Goal: Information Seeking & Learning: Learn about a topic

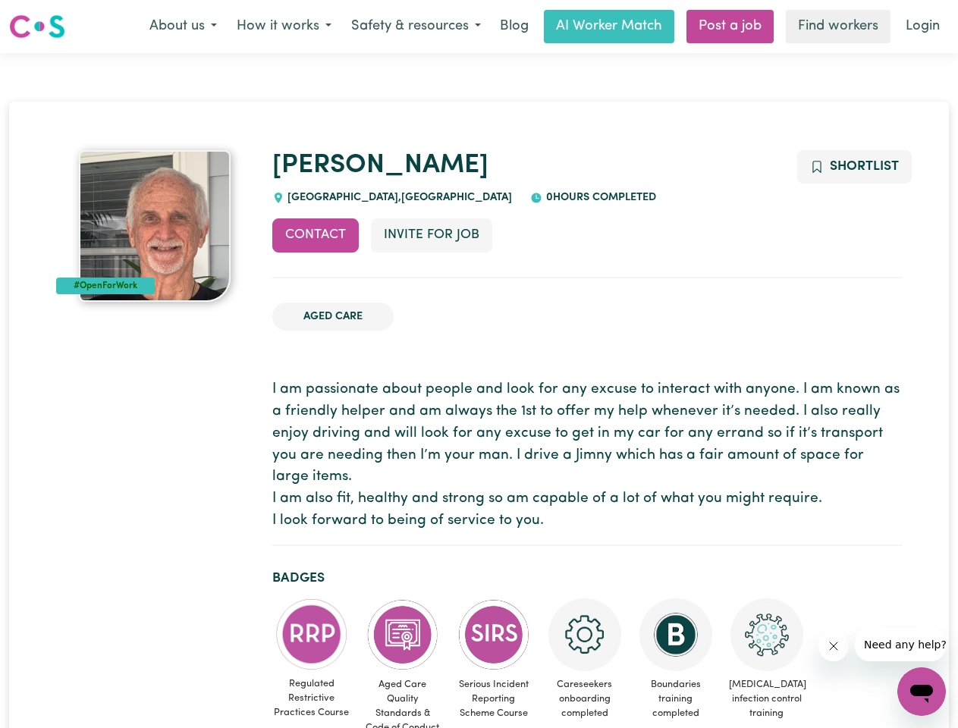
click at [183, 27] on button "About us" at bounding box center [183, 27] width 87 height 32
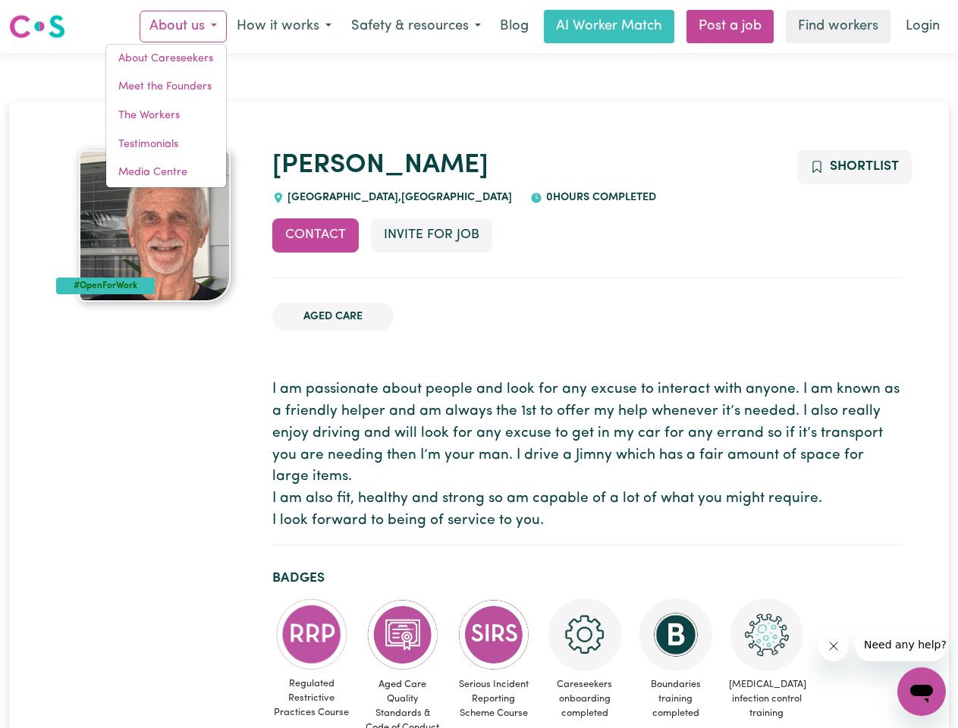
click at [283, 27] on button "How it works" at bounding box center [284, 27] width 114 height 32
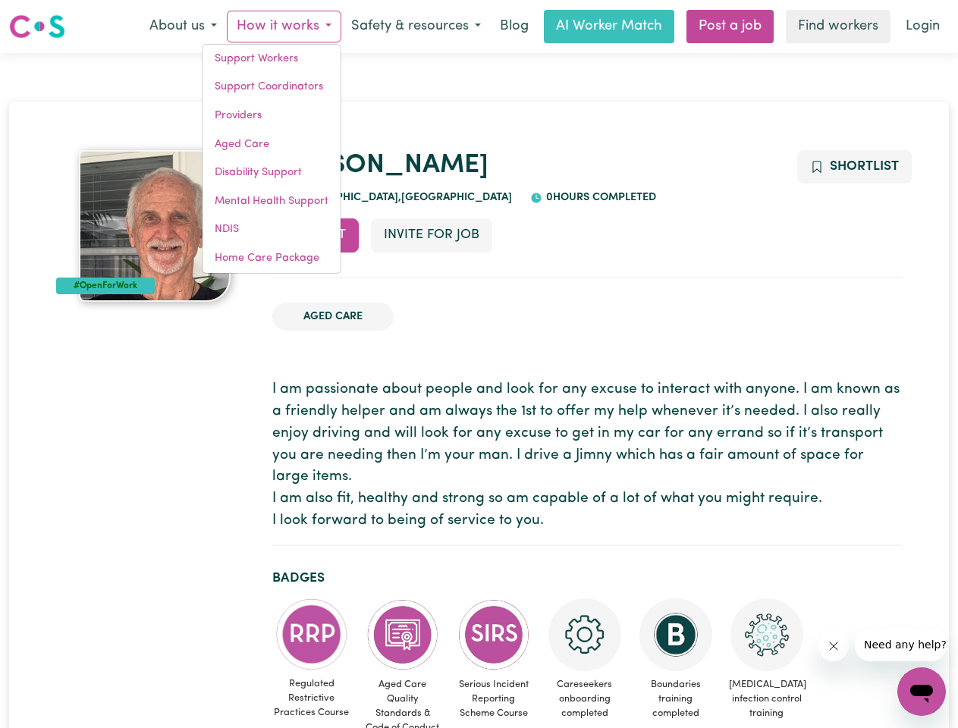
click at [415, 27] on button "Safety & resources" at bounding box center [415, 27] width 149 height 32
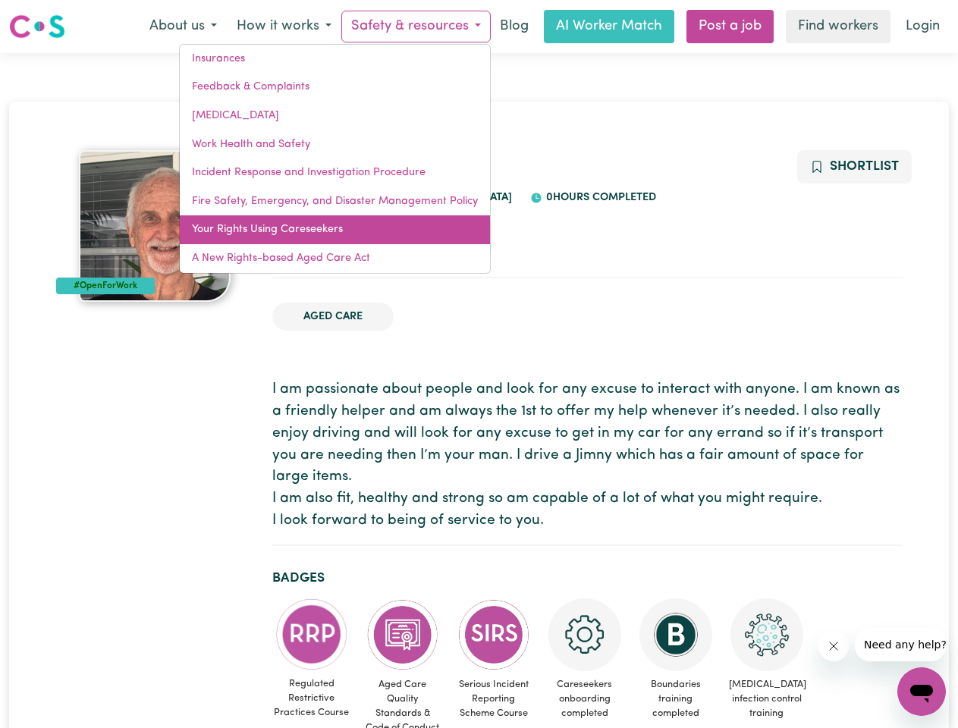
click at [315, 235] on link "Your Rights Using Careseekers" at bounding box center [335, 229] width 310 height 29
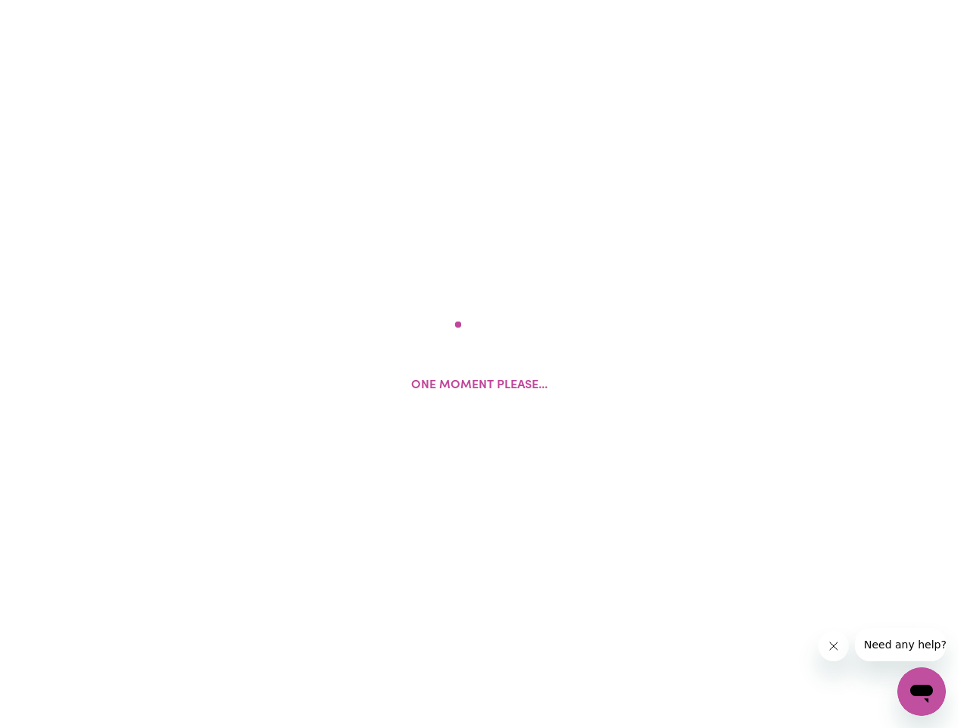
click at [431, 0] on html "One moment please..." at bounding box center [479, 0] width 958 height 0
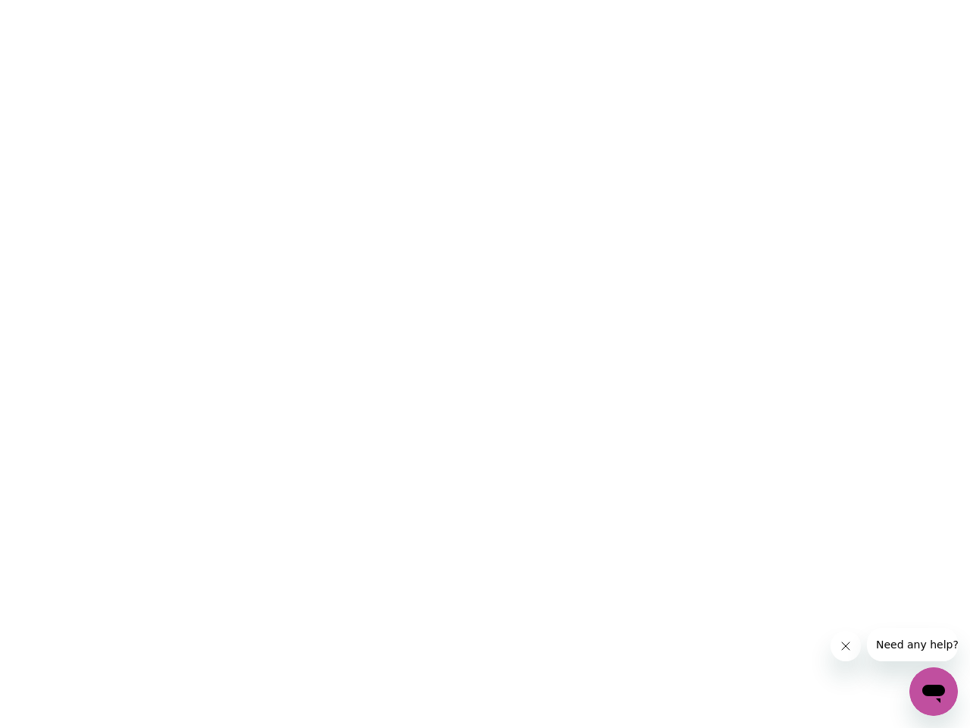
click at [853, 0] on html at bounding box center [485, 0] width 970 height 0
click at [312, 0] on html at bounding box center [485, 0] width 970 height 0
click at [403, 0] on html at bounding box center [485, 0] width 970 height 0
